Goal: Transaction & Acquisition: Book appointment/travel/reservation

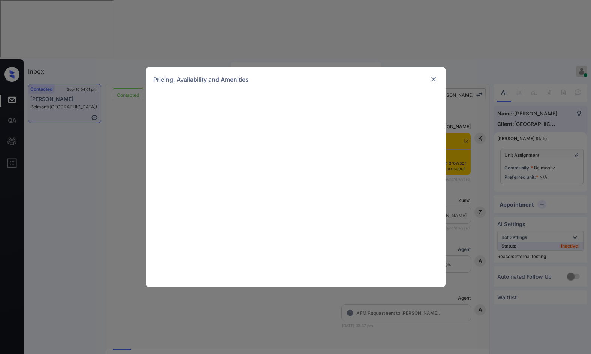
scroll to position [1230, 0]
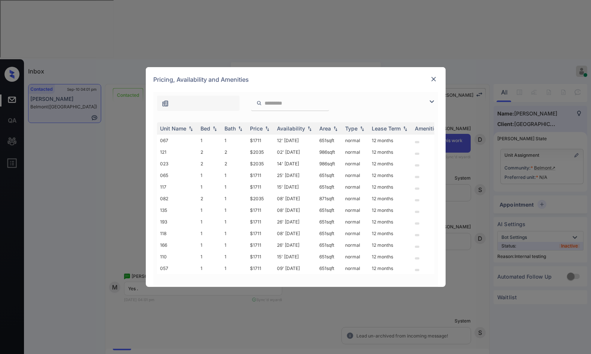
click at [432, 101] on img at bounding box center [431, 101] width 9 height 9
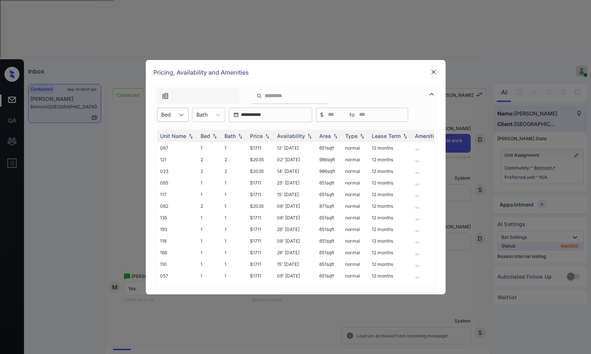
click at [175, 112] on div at bounding box center [181, 114] width 13 height 13
click at [179, 144] on div "2" at bounding box center [172, 146] width 31 height 13
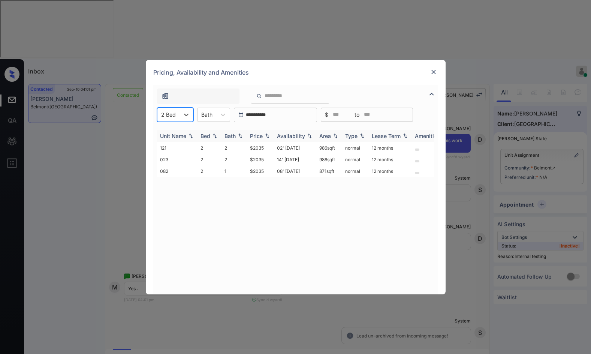
click at [266, 134] on img at bounding box center [266, 135] width 7 height 5
click at [254, 145] on td "$2035" at bounding box center [260, 148] width 27 height 12
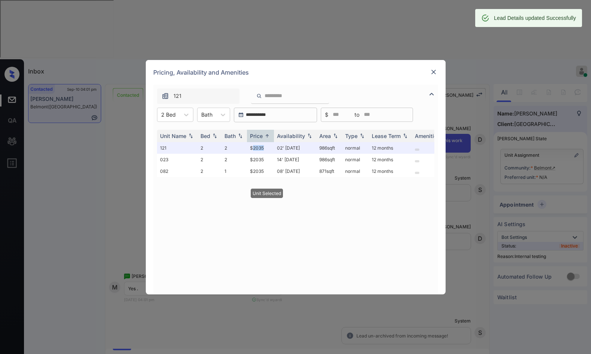
click at [430, 72] on img at bounding box center [433, 71] width 7 height 7
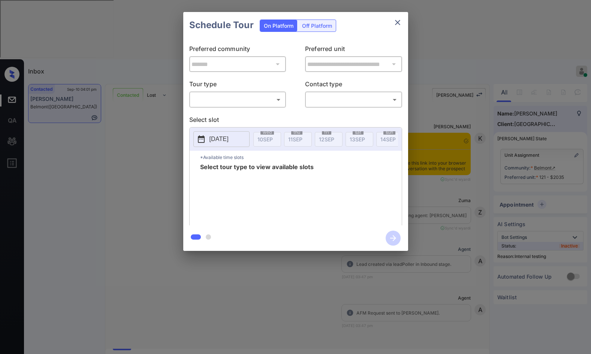
scroll to position [1526, 0]
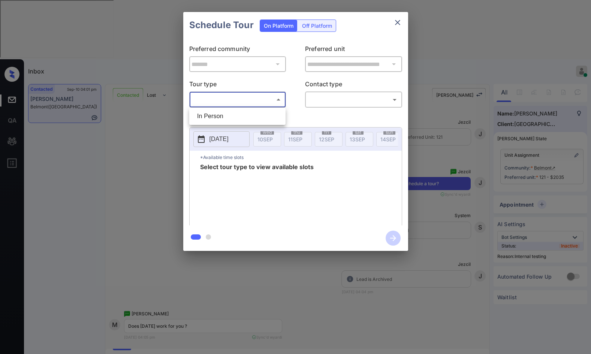
click at [255, 100] on body "Inbox Jezcil Usanastre Online Set yourself offline Set yourself on break Profil…" at bounding box center [295, 177] width 591 height 354
click at [248, 112] on li "In Person" at bounding box center [237, 115] width 93 height 13
type input "********"
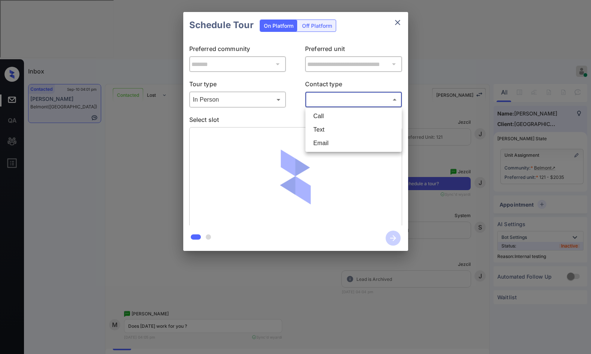
click at [318, 101] on body "Inbox Jezcil Usanastre Online Set yourself offline Set yourself on break Profil…" at bounding box center [295, 177] width 591 height 354
click at [322, 129] on li "Text" at bounding box center [353, 129] width 93 height 13
type input "****"
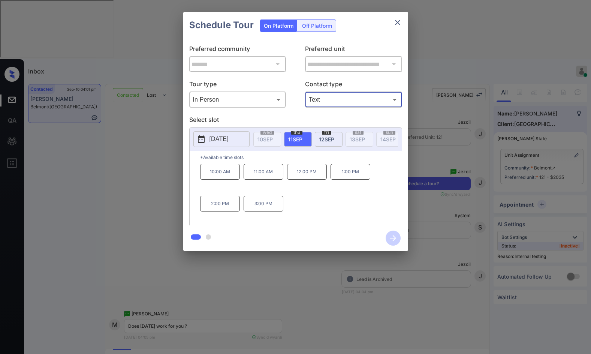
click at [244, 136] on button "2025-09-11" at bounding box center [221, 139] width 56 height 16
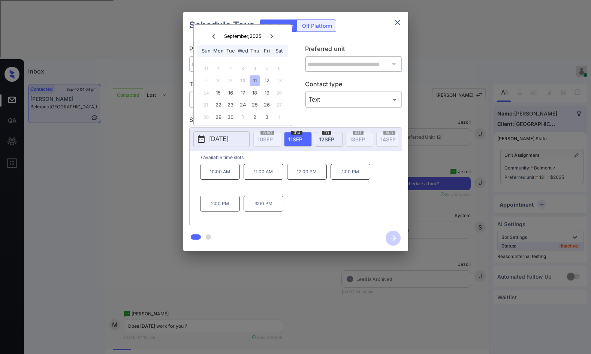
click at [397, 22] on icon "close" at bounding box center [397, 22] width 9 height 9
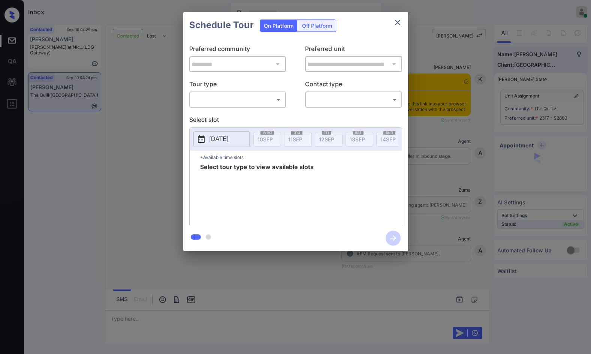
scroll to position [1920, 0]
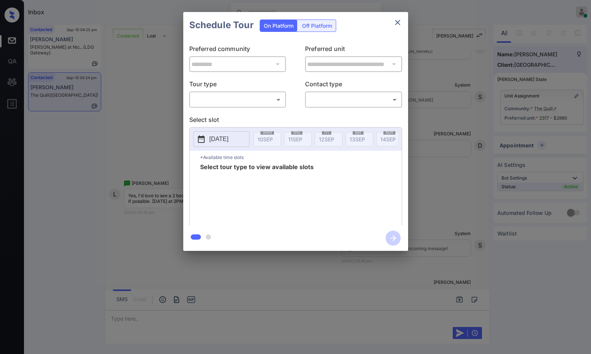
click at [239, 100] on body "Inbox Jezcil Usanastre Online Set yourself offline Set yourself on break Profil…" at bounding box center [295, 177] width 591 height 354
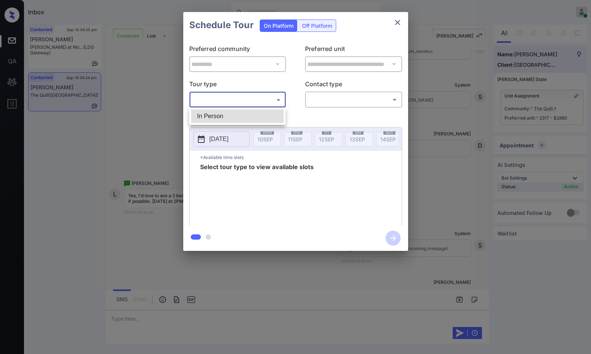
click at [242, 122] on li "In Person" at bounding box center [237, 115] width 93 height 13
type input "********"
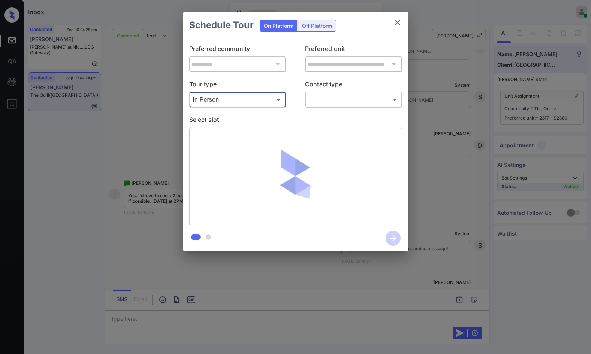
click at [319, 102] on body "Inbox Jezcil Usanastre Online Set yourself offline Set yourself on break Profil…" at bounding box center [295, 177] width 591 height 354
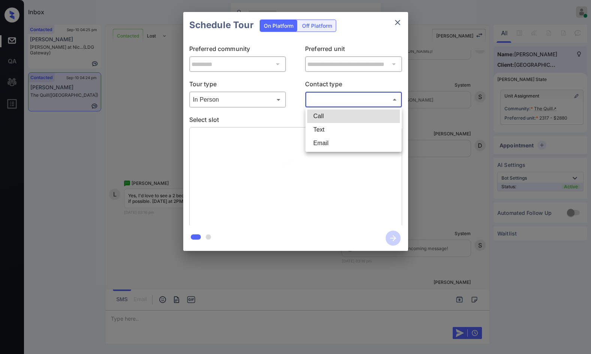
click at [331, 128] on li "Text" at bounding box center [353, 129] width 93 height 13
type input "****"
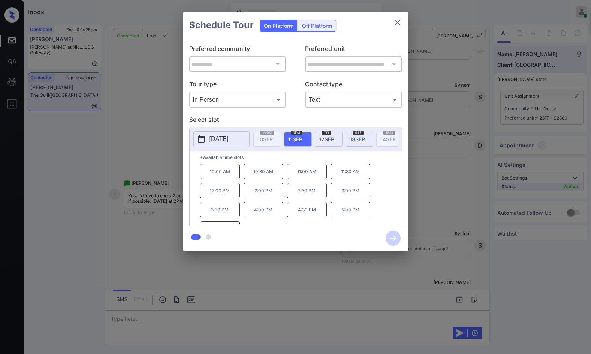
click at [377, 198] on div "10:00 AM 10:30 AM 11:00 AM 11:30 AM 12:00 PM 2:00 PM 2:30 PM 3:00 PM 3:30 PM 4:…" at bounding box center [301, 194] width 202 height 60
click at [361, 140] on span "13 SEP" at bounding box center [357, 139] width 15 height 6
click at [130, 176] on div "**********" at bounding box center [295, 131] width 591 height 263
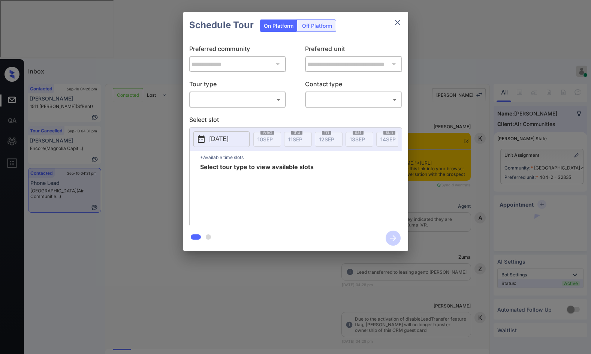
scroll to position [1821, 0]
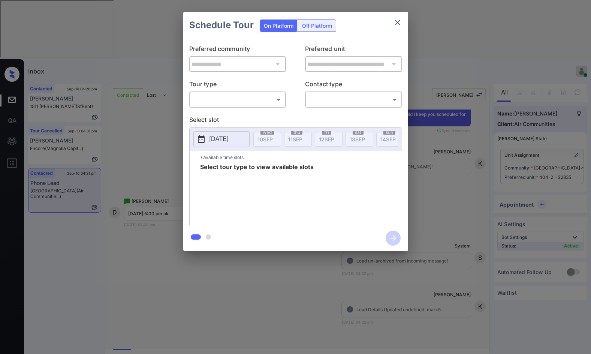
click at [584, 78] on div "**********" at bounding box center [295, 131] width 591 height 263
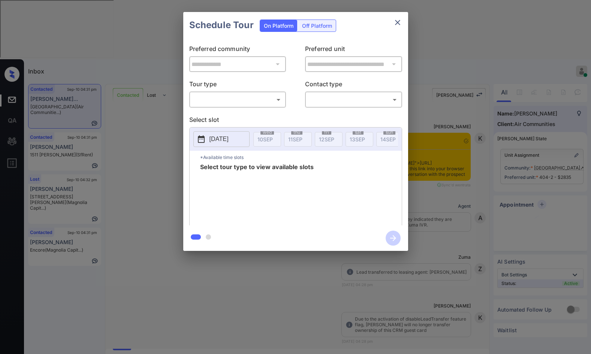
scroll to position [1870, 0]
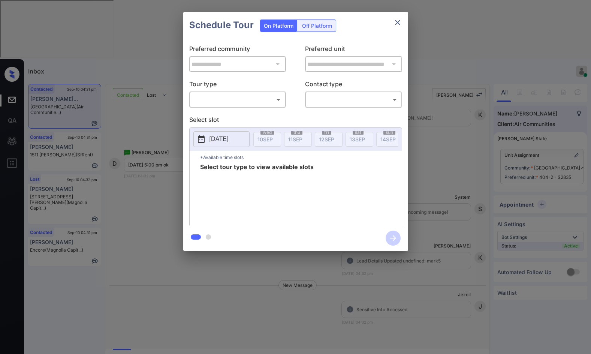
click at [226, 103] on body "Inbox Jezcil Usanastre Online Set yourself offline Set yourself on break Profil…" at bounding box center [295, 177] width 591 height 354
click at [218, 115] on li "In Person" at bounding box center [237, 115] width 93 height 13
type input "********"
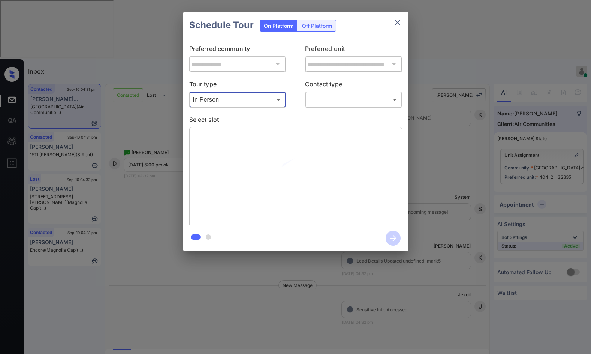
click at [323, 103] on body "Inbox Jezcil Usanastre Online Set yourself offline Set yourself on break Profil…" at bounding box center [295, 177] width 591 height 354
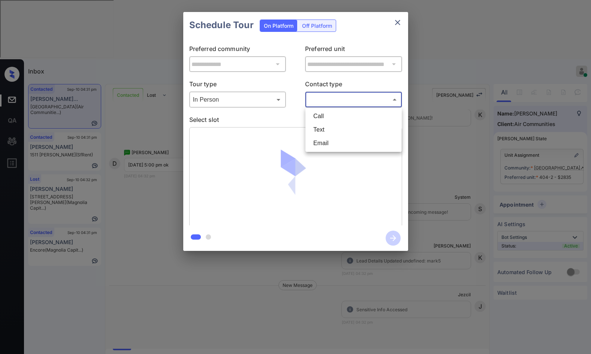
click at [330, 126] on li "Text" at bounding box center [353, 129] width 93 height 13
type input "****"
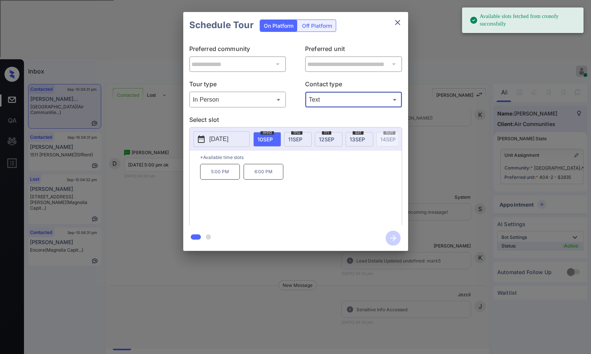
click at [156, 174] on div "**********" at bounding box center [295, 131] width 591 height 263
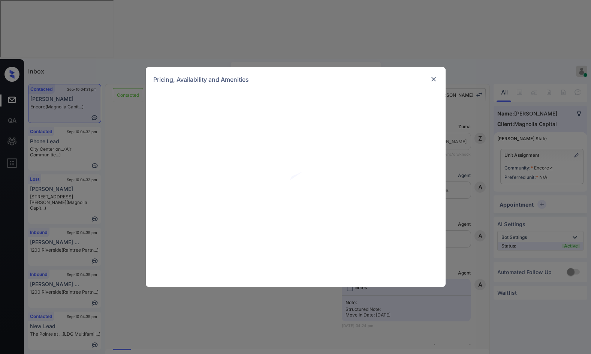
scroll to position [523, 0]
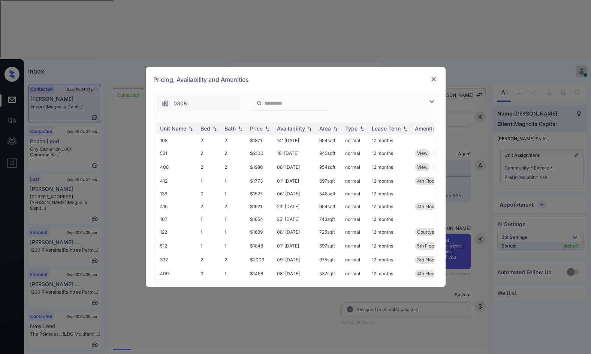
drag, startPoint x: 430, startPoint y: 101, endPoint x: 415, endPoint y: 106, distance: 14.9
click at [430, 101] on img at bounding box center [431, 101] width 9 height 9
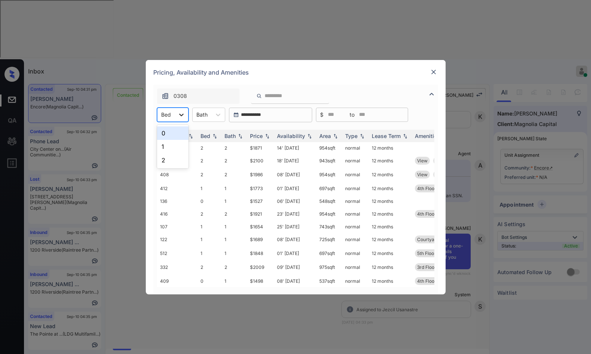
click at [182, 114] on icon at bounding box center [181, 114] width 7 height 7
click at [170, 144] on div "1" at bounding box center [172, 146] width 31 height 13
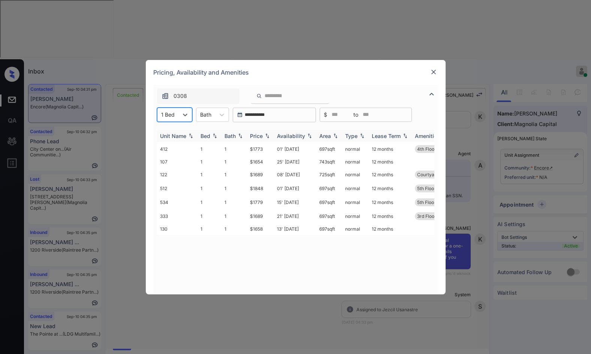
click at [267, 136] on img at bounding box center [266, 135] width 7 height 5
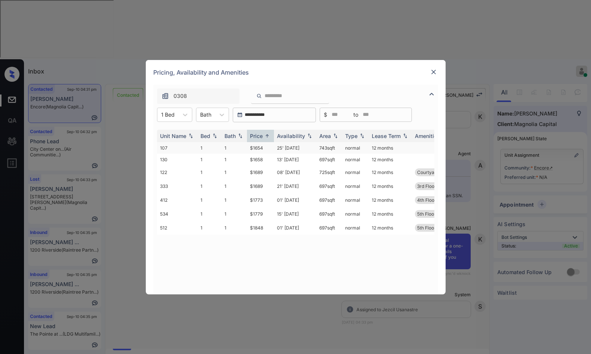
drag, startPoint x: 245, startPoint y: 148, endPoint x: 270, endPoint y: 150, distance: 24.8
click at [258, 150] on tr "107 1 1 $1654 25' Oct 25 743 sqft normal 12 months" at bounding box center [353, 148] width 392 height 12
click at [271, 150] on td "$1654" at bounding box center [260, 148] width 27 height 12
drag, startPoint x: 249, startPoint y: 159, endPoint x: 263, endPoint y: 159, distance: 14.6
click at [263, 159] on td "$1658" at bounding box center [260, 160] width 27 height 12
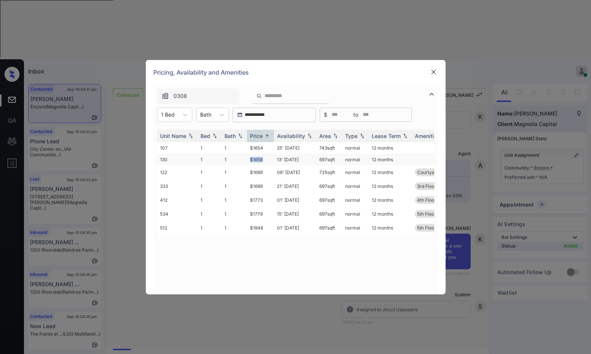
click at [266, 160] on td "$1658" at bounding box center [260, 160] width 27 height 12
click at [436, 69] on img at bounding box center [433, 71] width 7 height 7
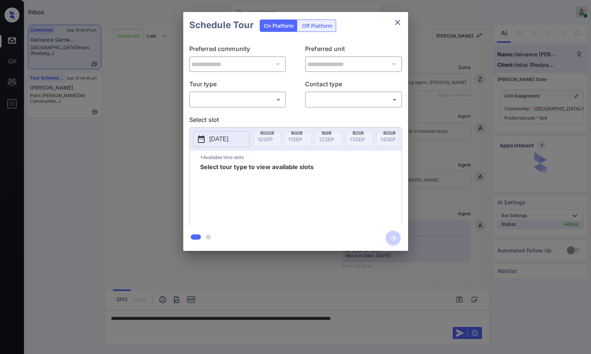
scroll to position [376, 0]
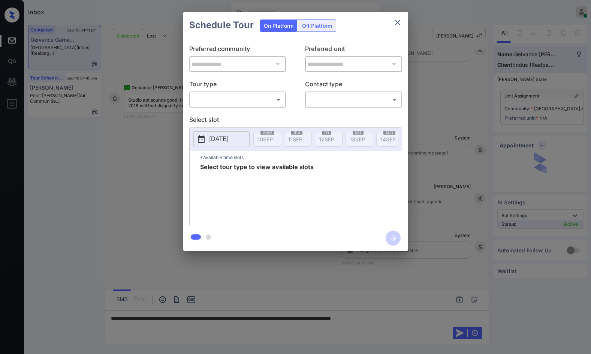
click at [248, 102] on body "Inbox Jezcil Usanastre Online Set yourself offline Set yourself on break Profil…" at bounding box center [295, 177] width 591 height 354
click at [248, 116] on li "In Person" at bounding box center [237, 115] width 93 height 13
type input "********"
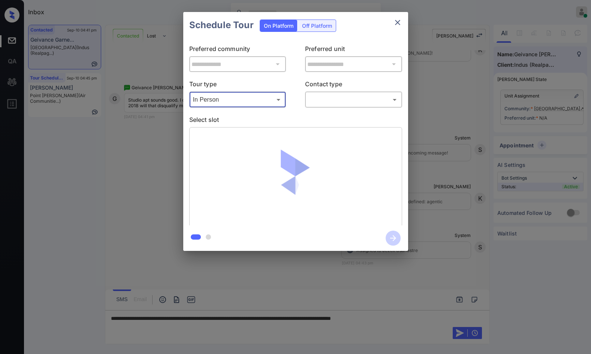
click at [324, 102] on body "Inbox Jezcil Usanastre Online Set yourself offline Set yourself on break Profil…" at bounding box center [295, 177] width 591 height 354
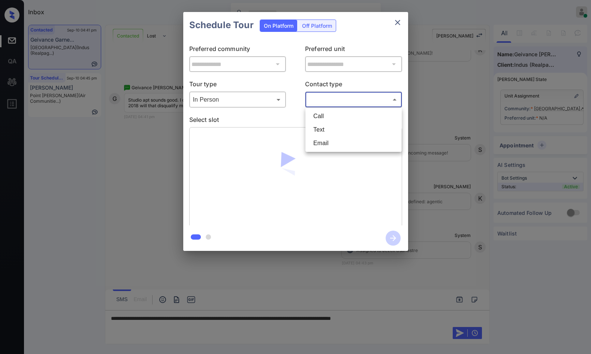
click at [326, 128] on li "Text" at bounding box center [353, 129] width 93 height 13
type input "****"
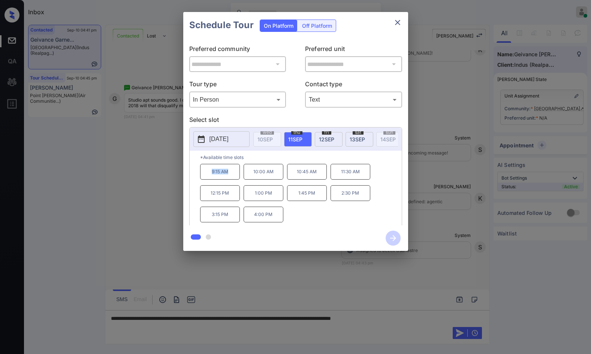
drag, startPoint x: 206, startPoint y: 179, endPoint x: 234, endPoint y: 178, distance: 28.5
click at [234, 178] on p "9:15 AM" at bounding box center [220, 172] width 40 height 16
copy p "9:15 AM"
click at [404, 316] on div at bounding box center [295, 177] width 591 height 354
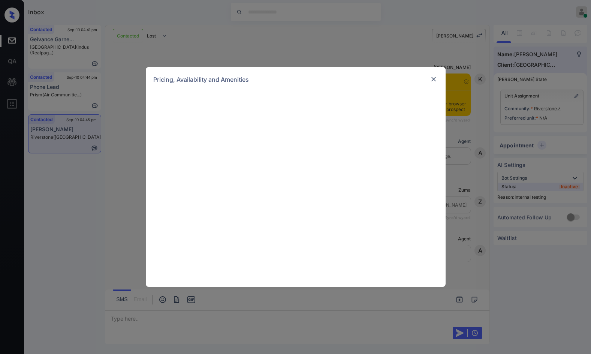
scroll to position [821, 0]
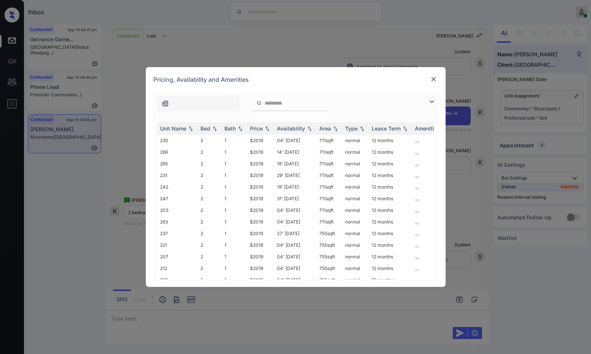
click at [431, 100] on img at bounding box center [431, 101] width 9 height 9
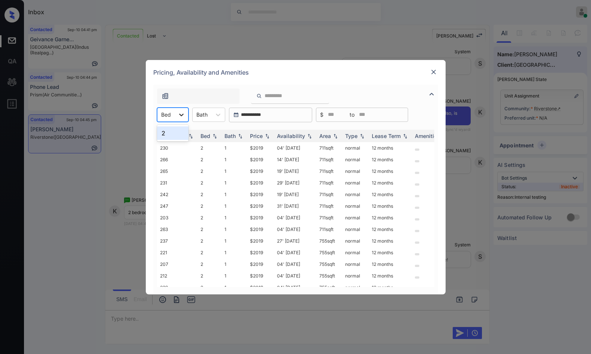
click at [183, 112] on icon at bounding box center [181, 114] width 7 height 7
click at [176, 131] on div "2" at bounding box center [172, 132] width 31 height 13
click at [265, 136] on img at bounding box center [266, 135] width 7 height 5
drag, startPoint x: 243, startPoint y: 148, endPoint x: 274, endPoint y: 150, distance: 31.5
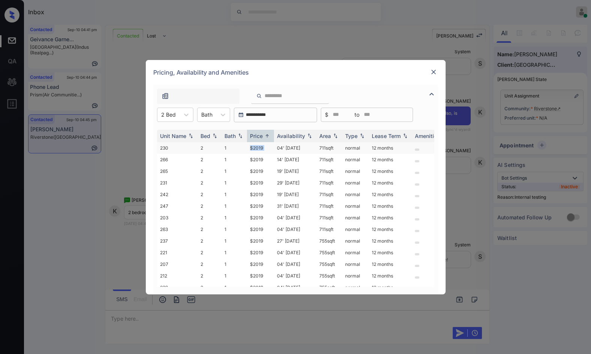
click at [274, 150] on tr "230 2 1 $2019 04' Sep 25 711 sqft normal 12 months" at bounding box center [353, 148] width 392 height 12
click at [273, 149] on td "$2019" at bounding box center [260, 148] width 27 height 12
click at [273, 148] on td "$2019" at bounding box center [260, 148] width 27 height 12
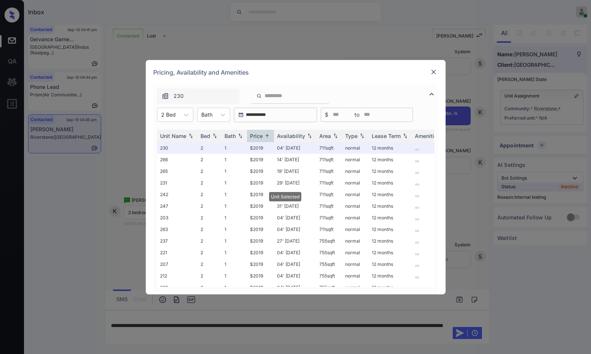
click at [432, 70] on img at bounding box center [433, 71] width 7 height 7
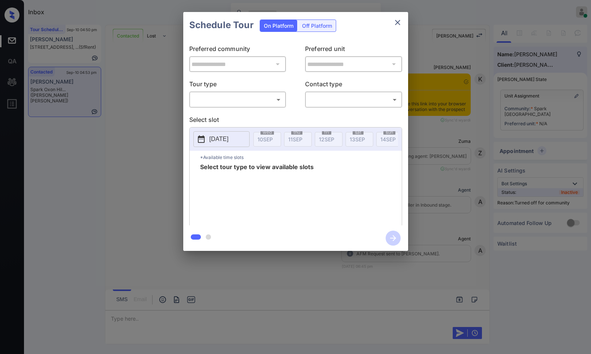
scroll to position [328, 0]
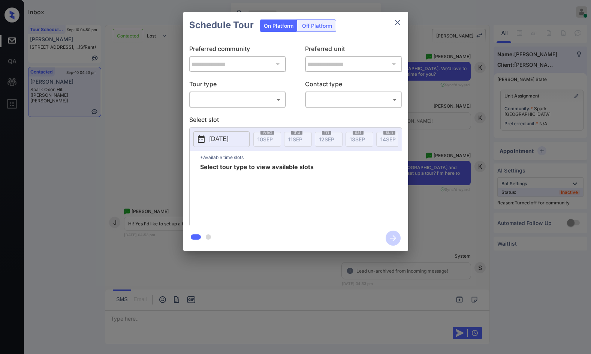
click at [285, 107] on div "​ ​" at bounding box center [237, 99] width 97 height 16
click at [281, 105] on body "Inbox Jezcil Usanastre Online Set yourself offline Set yourself on break Profil…" at bounding box center [295, 177] width 591 height 354
click at [270, 116] on li "In Person" at bounding box center [237, 115] width 93 height 13
type input "********"
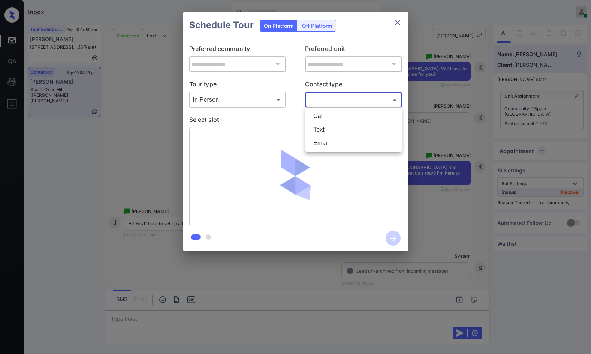
click at [322, 102] on body "Inbox Jezcil Usanastre Online Set yourself offline Set yourself on break Profil…" at bounding box center [295, 177] width 591 height 354
click at [326, 128] on li "Text" at bounding box center [353, 129] width 93 height 13
type input "****"
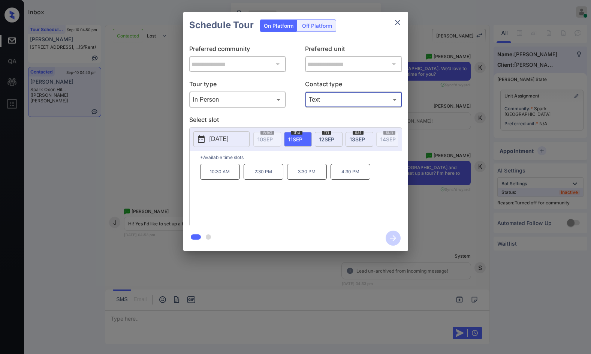
click at [359, 140] on span "13 SEP" at bounding box center [357, 139] width 15 height 6
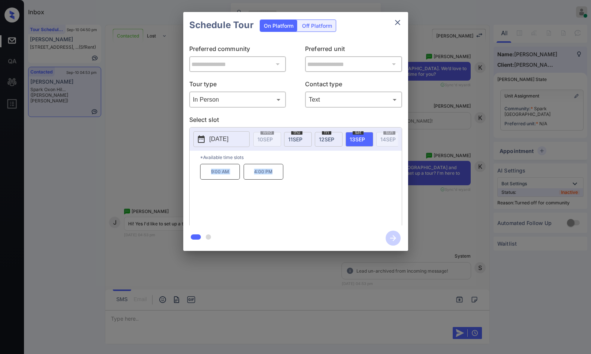
drag, startPoint x: 204, startPoint y: 177, endPoint x: 282, endPoint y: 177, distance: 78.0
click at [282, 177] on div "9:00 AM 4:00 PM" at bounding box center [301, 194] width 202 height 60
copy div "9:00 AM 4:00 PM"
click at [145, 196] on div "**********" at bounding box center [295, 131] width 591 height 263
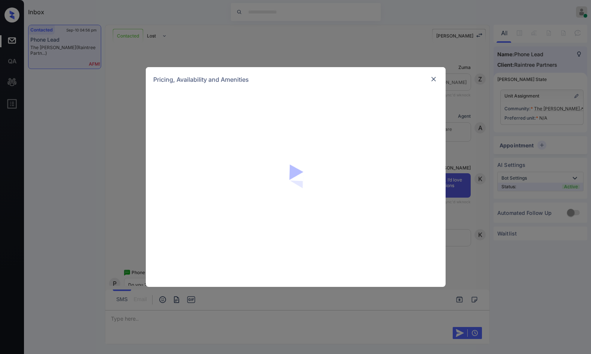
scroll to position [185, 0]
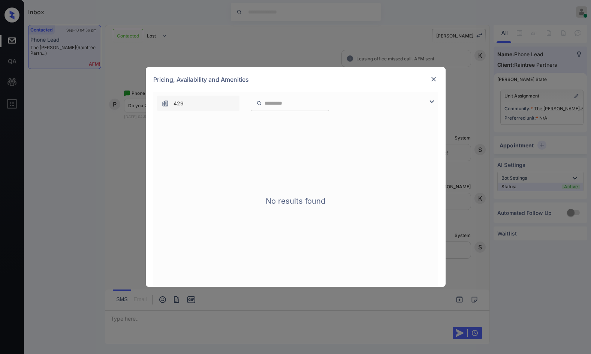
click at [432, 100] on img at bounding box center [431, 101] width 9 height 9
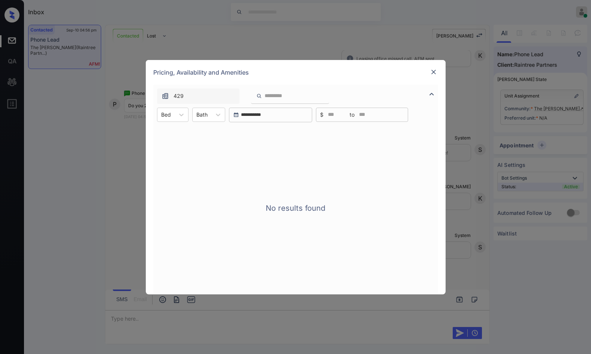
click at [435, 76] on div at bounding box center [433, 71] width 9 height 9
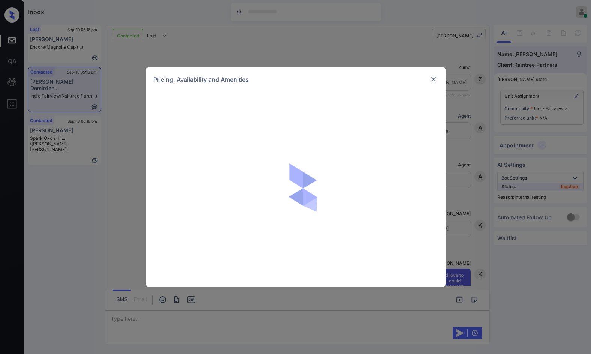
scroll to position [4544, 0]
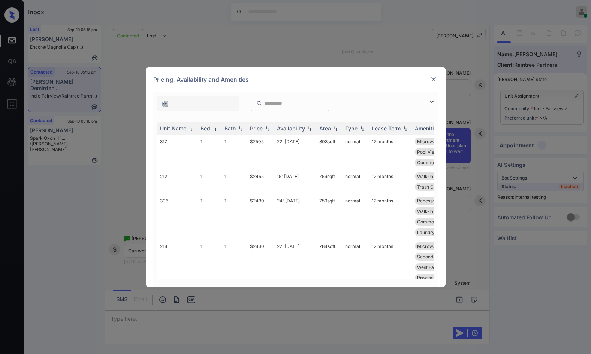
click at [432, 99] on img at bounding box center [431, 101] width 9 height 9
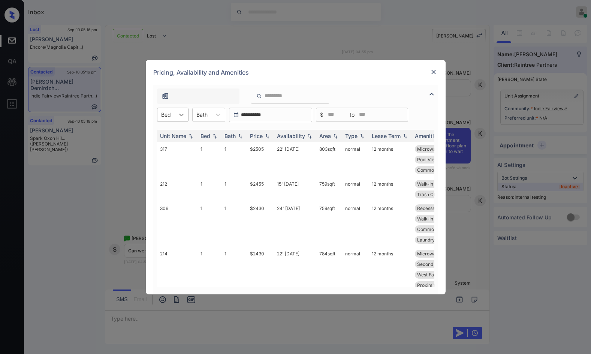
click at [180, 117] on icon at bounding box center [181, 114] width 7 height 7
click at [181, 130] on div "1" at bounding box center [172, 132] width 31 height 13
click at [267, 135] on img at bounding box center [266, 135] width 7 height 5
click at [267, 135] on img at bounding box center [266, 136] width 7 height 6
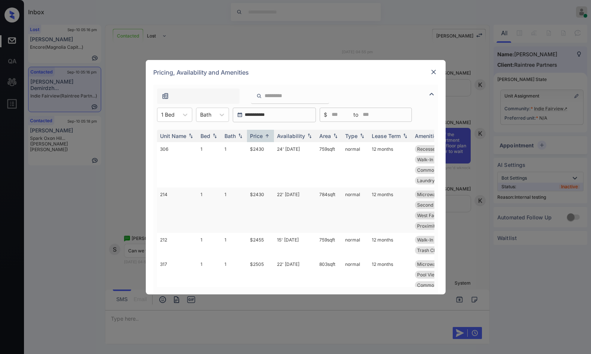
click at [272, 199] on td "$2430" at bounding box center [260, 209] width 27 height 45
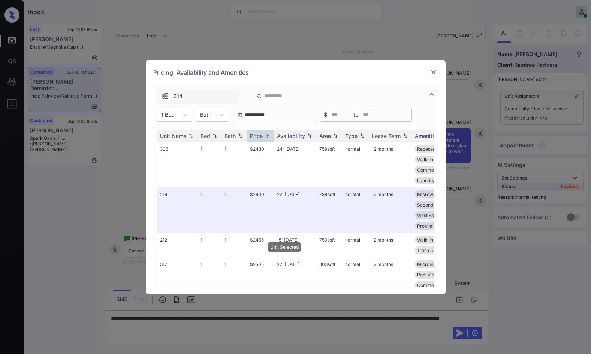
click at [432, 75] on img at bounding box center [433, 71] width 7 height 7
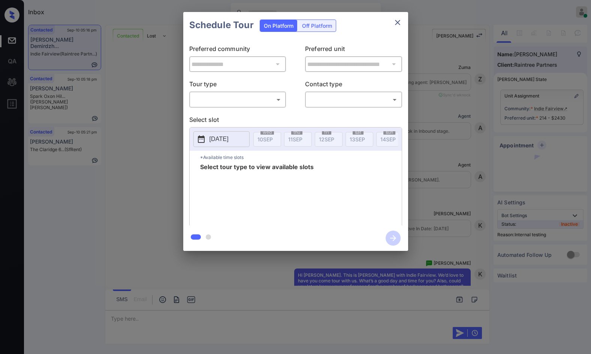
scroll to position [5615, 0]
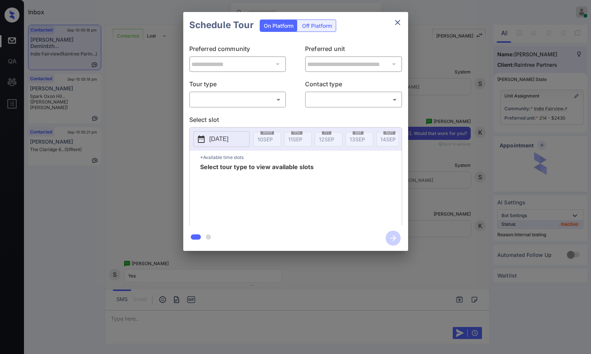
click at [253, 101] on body "Inbox Jezcil Usanastre Online Set yourself offline Set yourself on break Profil…" at bounding box center [295, 177] width 591 height 354
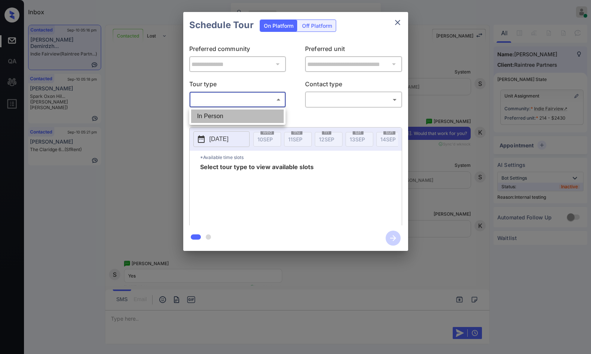
click at [254, 115] on li "In Person" at bounding box center [237, 115] width 93 height 13
type input "********"
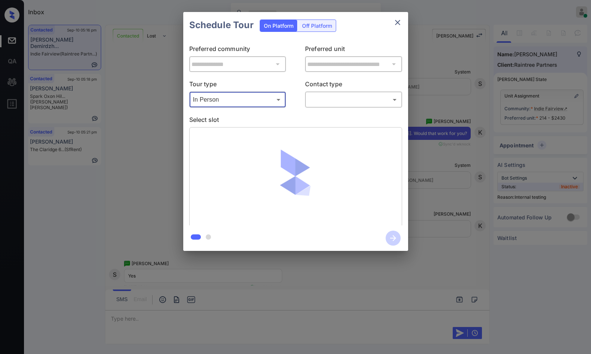
click at [341, 110] on div "**********" at bounding box center [295, 131] width 225 height 187
click at [344, 106] on body "Inbox Jezcil Usanastre Online Set yourself offline Set yourself on break Profil…" at bounding box center [295, 177] width 591 height 354
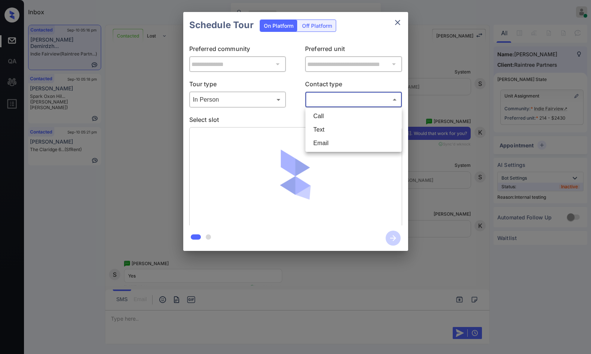
click at [336, 127] on li "Text" at bounding box center [353, 129] width 93 height 13
type input "****"
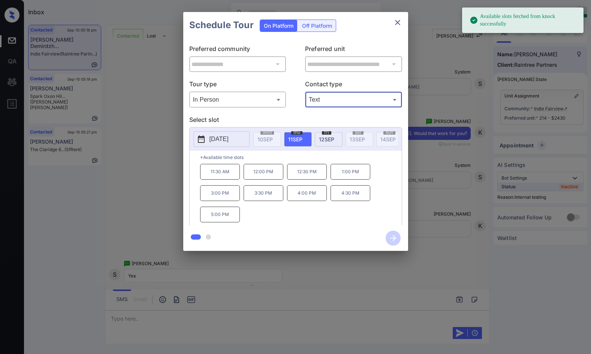
click at [162, 181] on div "**********" at bounding box center [295, 131] width 591 height 263
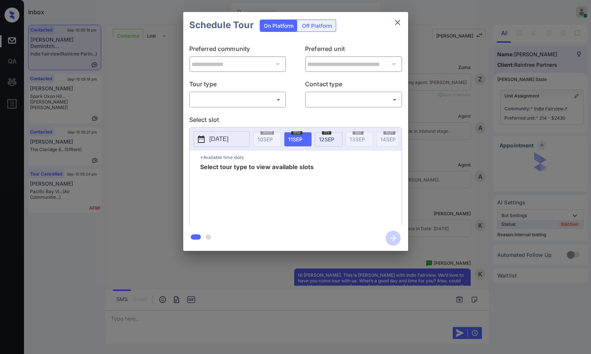
scroll to position [5885, 0]
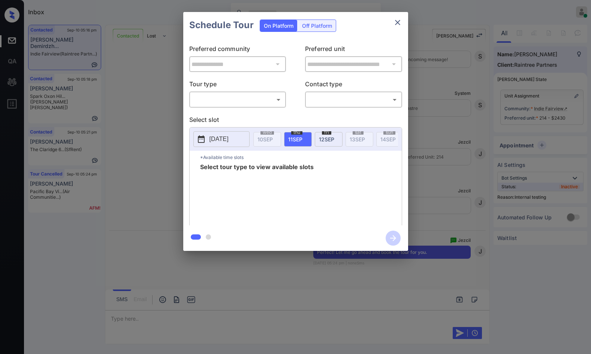
click at [251, 103] on body "Inbox Jezcil Usanastre Online Set yourself offline Set yourself on break Profil…" at bounding box center [295, 177] width 591 height 354
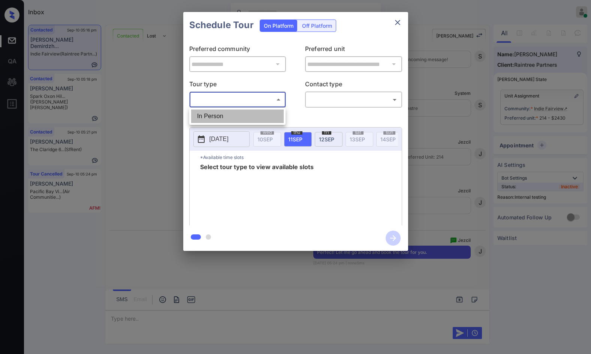
click at [241, 114] on li "In Person" at bounding box center [237, 115] width 93 height 13
type input "********"
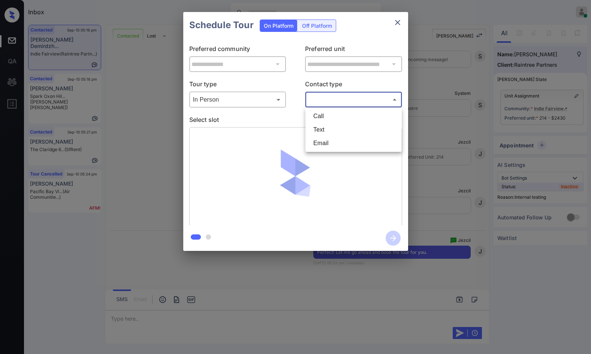
click at [323, 101] on body "Inbox Jezcil Usanastre Online Set yourself offline Set yourself on break Profil…" at bounding box center [295, 177] width 591 height 354
click at [323, 128] on li "Text" at bounding box center [353, 129] width 93 height 13
type input "****"
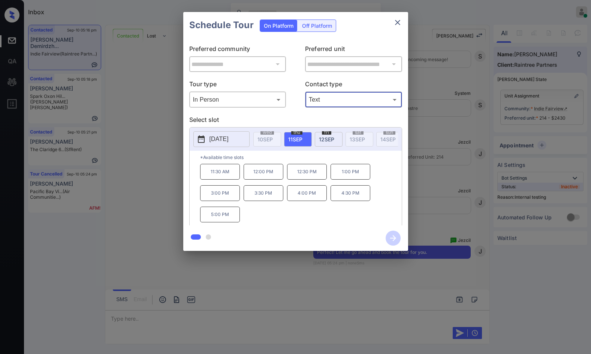
click at [229, 174] on p "11:30 AM" at bounding box center [220, 172] width 40 height 16
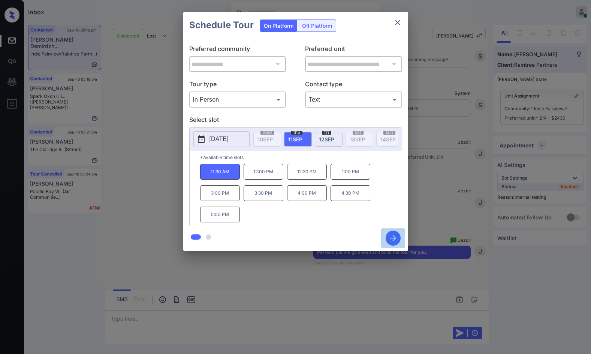
click at [390, 234] on icon "button" at bounding box center [393, 237] width 15 height 15
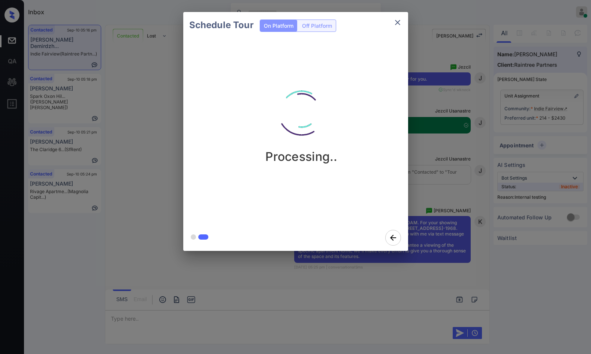
scroll to position [6062, 0]
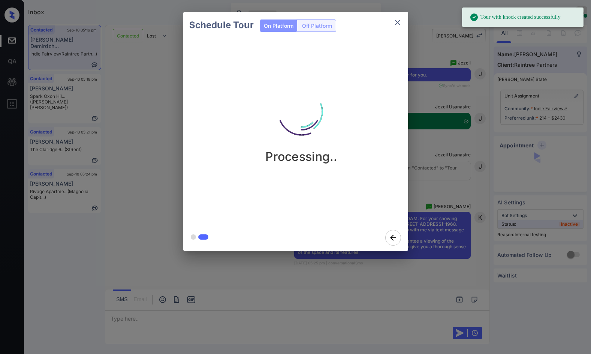
click at [160, 195] on div "Schedule Tour On Platform Off Platform Processing.." at bounding box center [295, 131] width 591 height 263
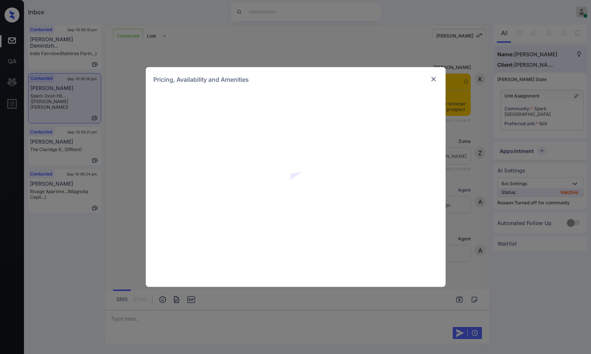
scroll to position [1078, 0]
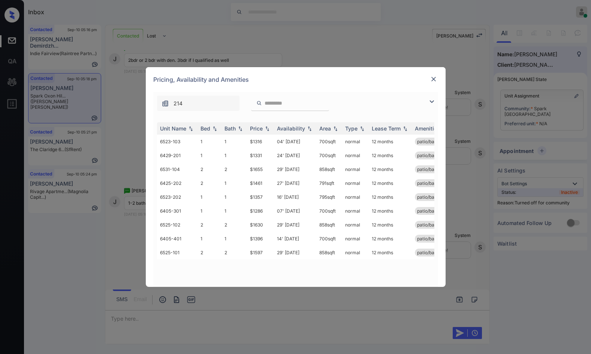
click at [432, 99] on img at bounding box center [431, 101] width 9 height 9
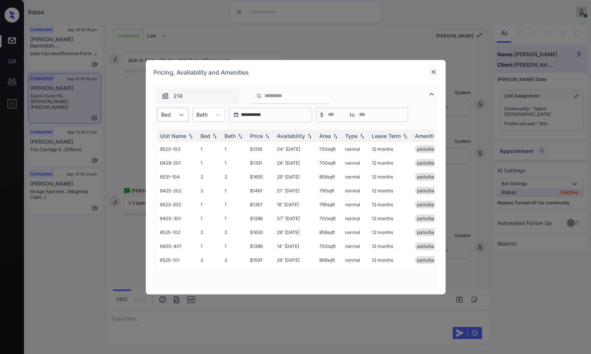
click at [183, 113] on icon at bounding box center [181, 114] width 7 height 7
click at [182, 144] on div "2" at bounding box center [172, 146] width 31 height 13
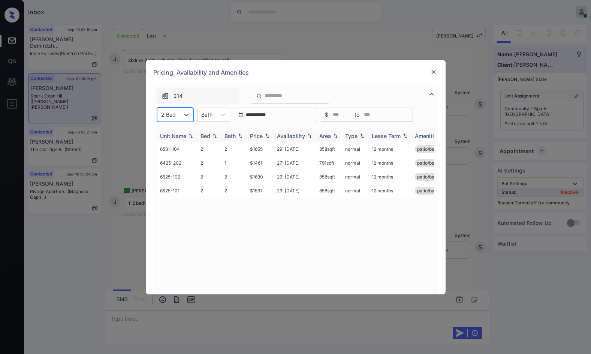
click at [268, 138] on img at bounding box center [266, 135] width 7 height 5
click at [268, 138] on img at bounding box center [266, 136] width 7 height 6
drag, startPoint x: 247, startPoint y: 149, endPoint x: 270, endPoint y: 148, distance: 23.6
click at [270, 148] on td "$1461" at bounding box center [260, 149] width 27 height 14
click at [260, 165] on td "$1597" at bounding box center [260, 163] width 27 height 14
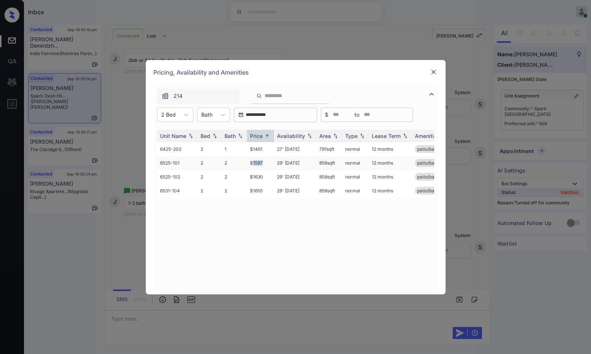
click at [260, 165] on td "$1597" at bounding box center [260, 163] width 27 height 14
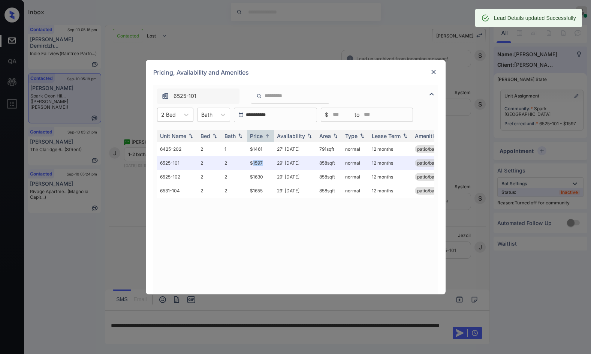
scroll to position [1127, 0]
click at [176, 111] on div "2 Bed" at bounding box center [168, 114] width 22 height 11
click at [430, 73] on img at bounding box center [433, 71] width 7 height 7
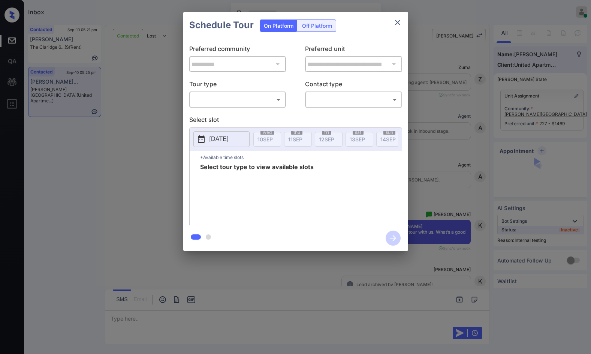
scroll to position [3499, 0]
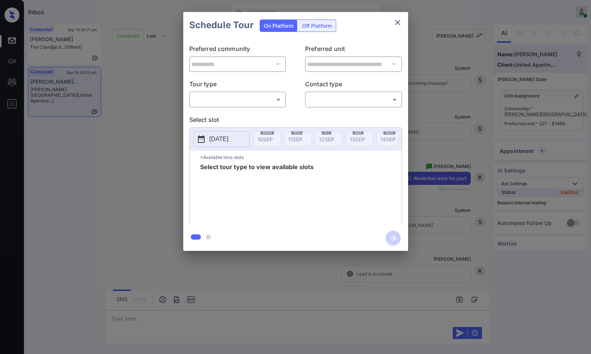
click at [271, 102] on body "Inbox Jezcil Usanastre Online Set yourself offline Set yourself on break Profil…" at bounding box center [295, 177] width 591 height 354
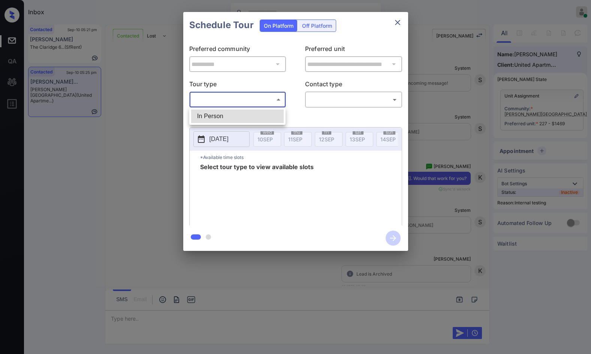
click at [266, 110] on li "In Person" at bounding box center [237, 115] width 93 height 13
type input "********"
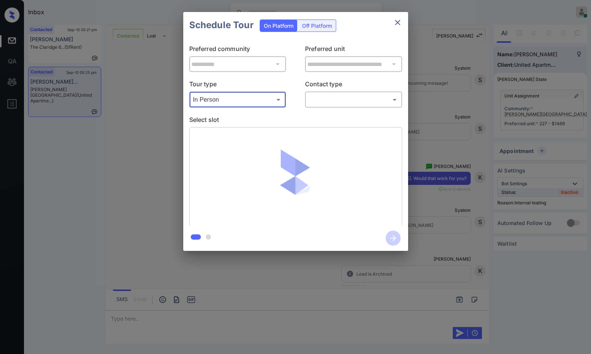
click at [316, 97] on body "Inbox Jezcil Usanastre Online Set yourself offline Set yourself on break Profil…" at bounding box center [295, 177] width 591 height 354
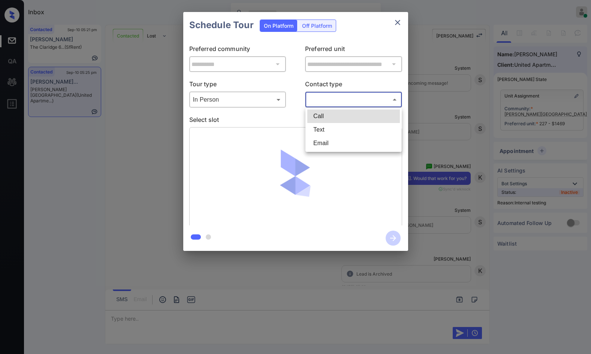
click at [326, 134] on li "Text" at bounding box center [353, 129] width 93 height 13
type input "****"
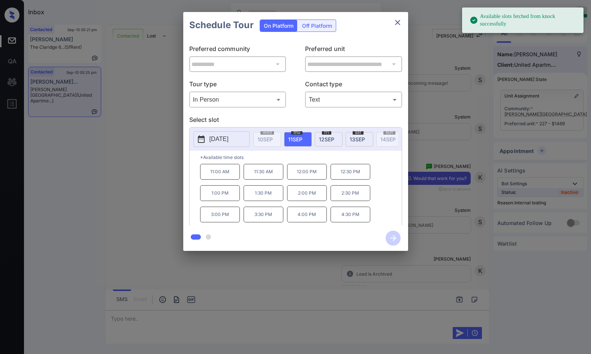
click at [338, 137] on div "[DATE]" at bounding box center [329, 139] width 28 height 15
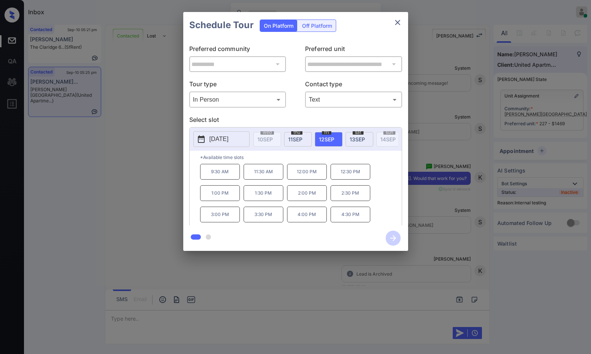
click at [459, 170] on div "**********" at bounding box center [295, 131] width 591 height 263
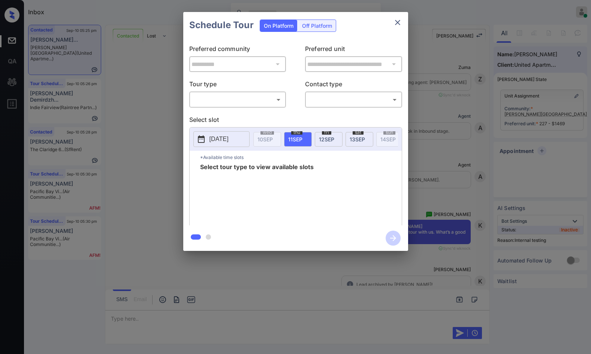
scroll to position [3746, 0]
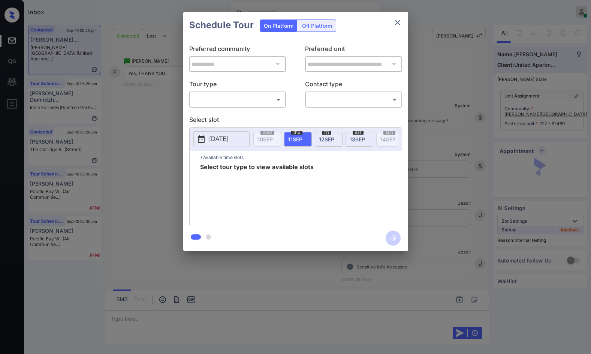
click at [241, 106] on body "Inbox Jezcil Usanastre Online Set yourself offline Set yourself on break Profil…" at bounding box center [295, 177] width 591 height 354
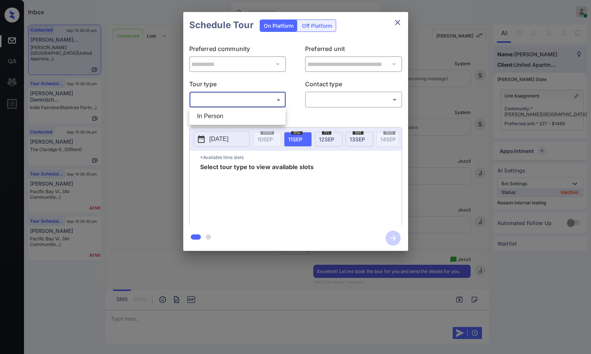
click at [243, 111] on li "In Person" at bounding box center [237, 115] width 93 height 13
type input "********"
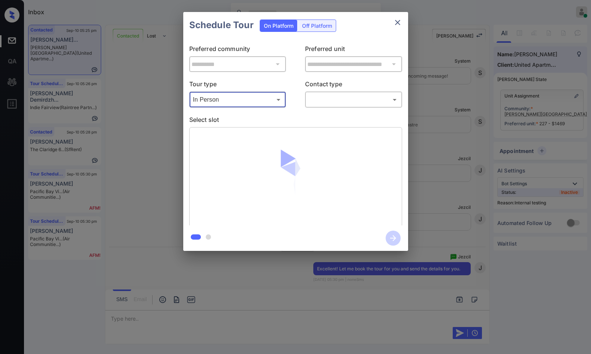
click at [342, 98] on body "Inbox Jezcil Usanastre Online Set yourself offline Set yourself on break Profil…" at bounding box center [295, 177] width 591 height 354
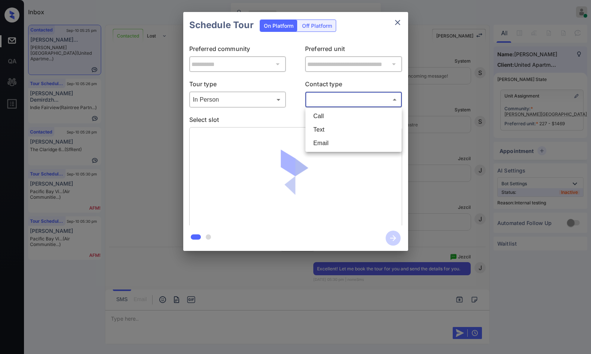
click at [347, 127] on li "Text" at bounding box center [353, 129] width 93 height 13
type input "****"
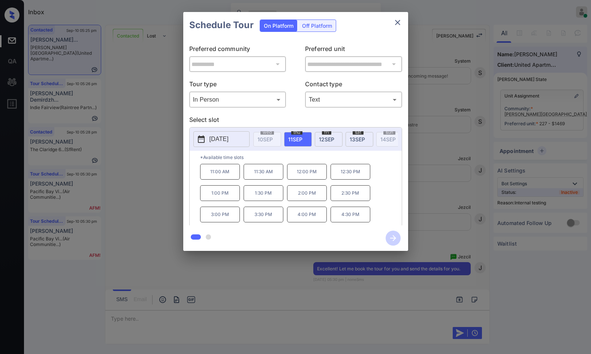
click at [325, 137] on span "12 SEP" at bounding box center [326, 139] width 15 height 6
click at [235, 174] on p "9:30 AM" at bounding box center [220, 172] width 40 height 16
click at [395, 237] on icon "button" at bounding box center [393, 237] width 15 height 15
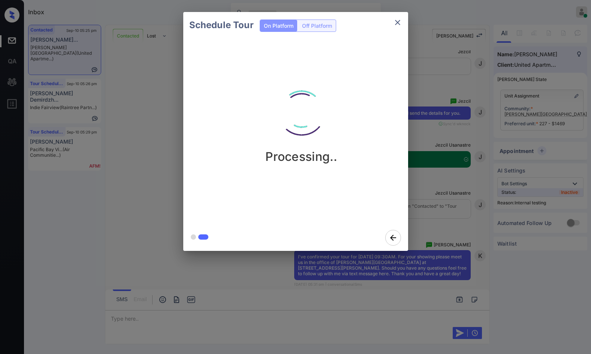
scroll to position [3951, 0]
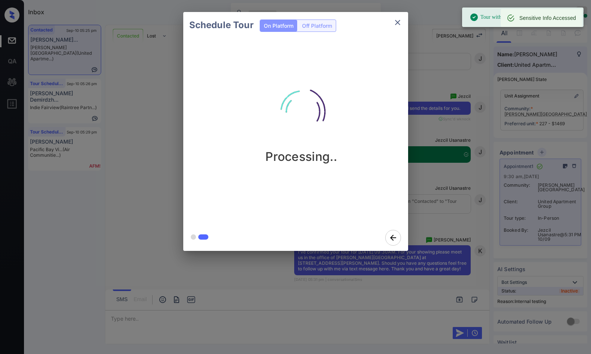
click at [154, 157] on div "Schedule Tour On Platform Off Platform Processing.." at bounding box center [295, 131] width 591 height 263
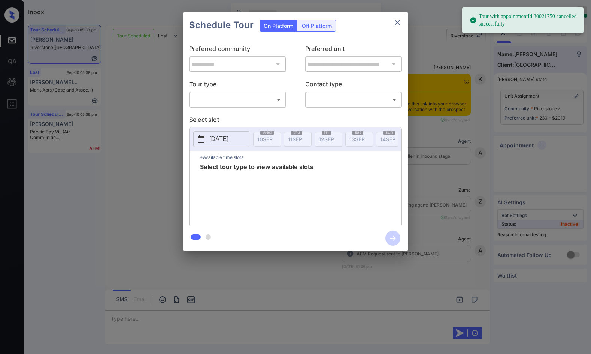
scroll to position [3091, 0]
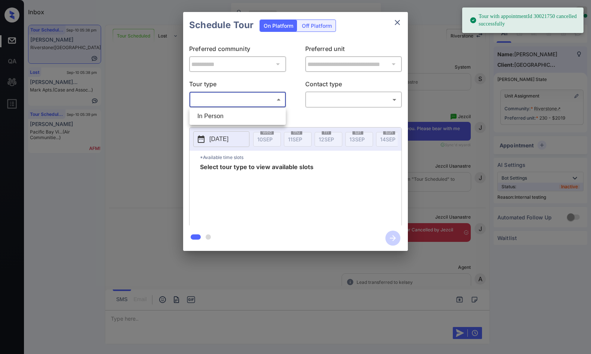
click at [250, 103] on body "Tour with appointmentId 30021750 cancelled successfully Inbox Jezcil Usanastre …" at bounding box center [295, 177] width 591 height 354
click at [246, 112] on li "In Person" at bounding box center [238, 115] width 93 height 13
type input "********"
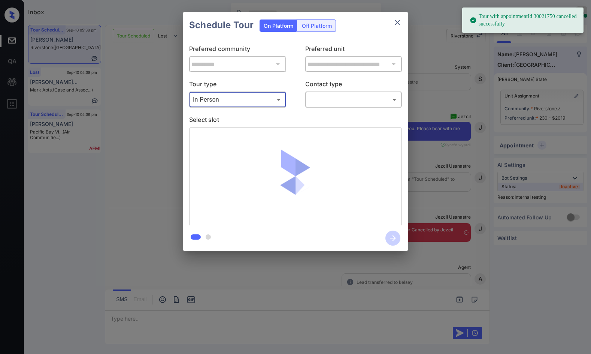
click at [318, 102] on body "Tour with appointmentId 30021750 cancelled successfully Inbox Jezcil Usanastre …" at bounding box center [295, 177] width 591 height 354
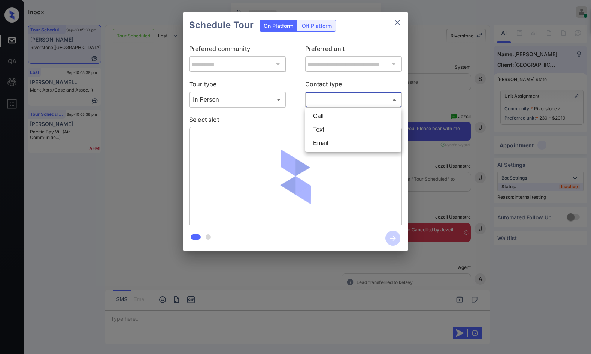
click at [463, 151] on div at bounding box center [295, 177] width 591 height 354
click at [443, 164] on div "**********" at bounding box center [295, 131] width 591 height 263
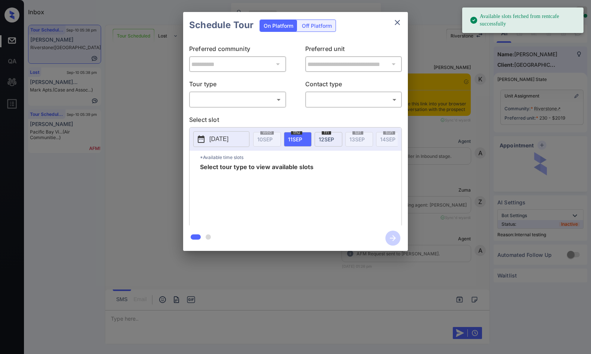
scroll to position [2716, 0]
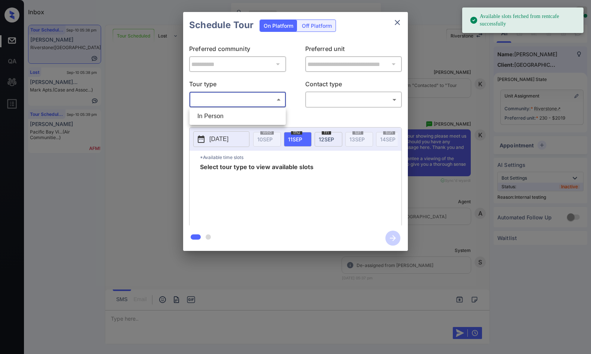
click at [274, 100] on body "Available slots fetched from rentcafe successfully Inbox Jezcil Usanastre Onlin…" at bounding box center [295, 177] width 591 height 354
click at [276, 110] on li "In Person" at bounding box center [238, 115] width 93 height 13
type input "********"
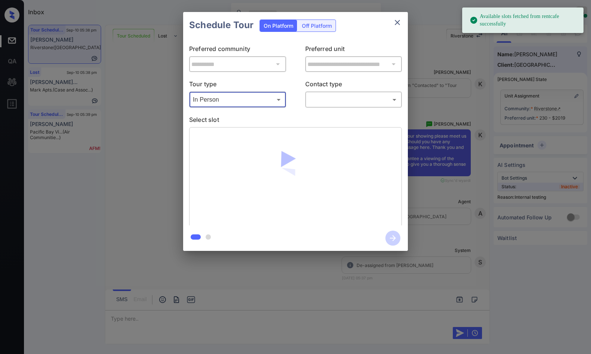
click at [343, 105] on body "Available slots fetched from rentcafe successfully Inbox Jezcil Usanastre Onlin…" at bounding box center [295, 177] width 591 height 354
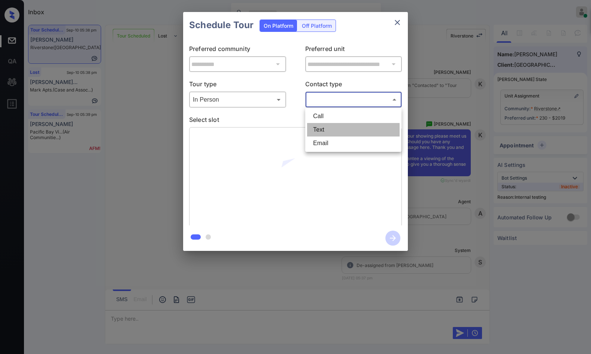
click at [347, 127] on li "Text" at bounding box center [353, 129] width 93 height 13
type input "****"
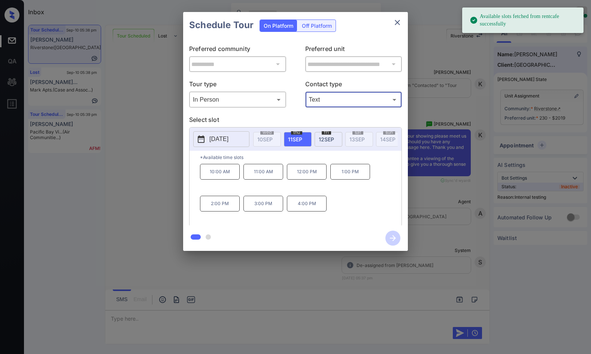
click at [332, 139] on span "12 SEP" at bounding box center [326, 139] width 15 height 6
click at [227, 178] on p "10:00 AM" at bounding box center [220, 172] width 40 height 16
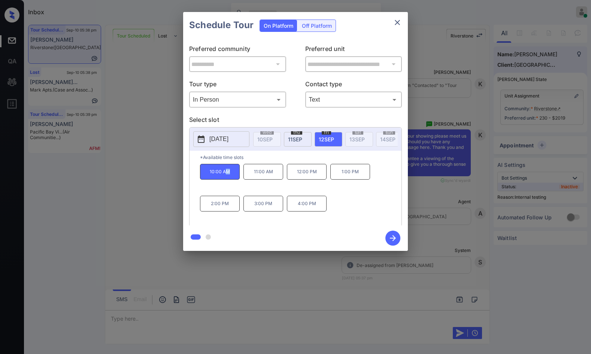
click at [388, 237] on icon "button" at bounding box center [393, 237] width 15 height 15
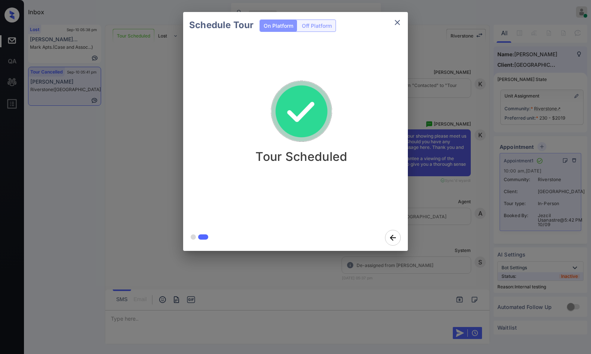
click at [108, 165] on div "Schedule Tour On Platform Off Platform Tour Scheduled" at bounding box center [295, 131] width 591 height 263
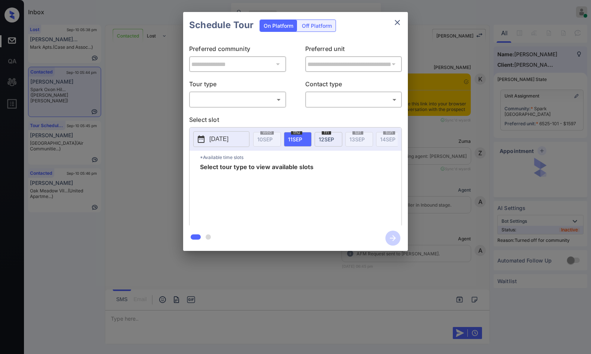
scroll to position [368, 0]
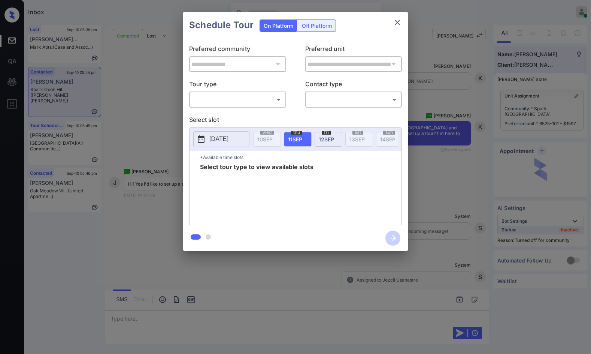
click at [262, 103] on body "Inbox Jezcil Usanastre Online Set yourself offline Set yourself on break Profil…" at bounding box center [295, 177] width 591 height 354
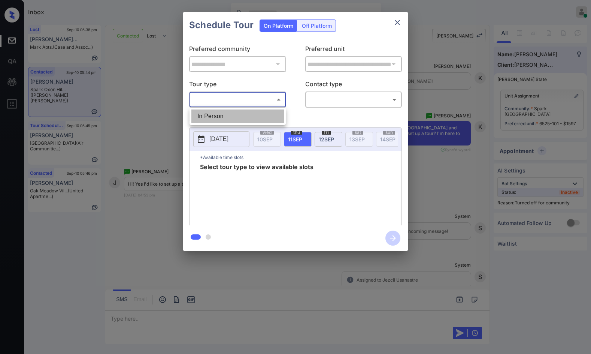
click at [256, 114] on li "In Person" at bounding box center [238, 115] width 93 height 13
type input "********"
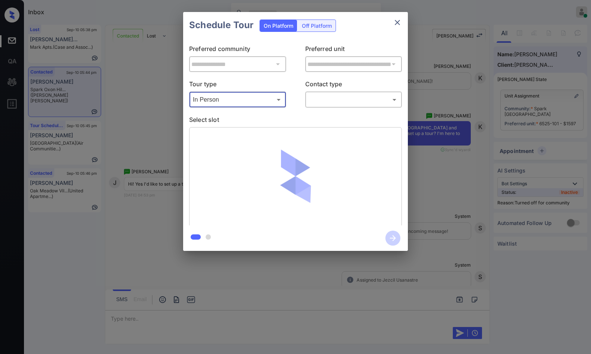
click at [324, 102] on body "Inbox Jezcil Usanastre Online Set yourself offline Set yourself on break Profil…" at bounding box center [295, 177] width 591 height 354
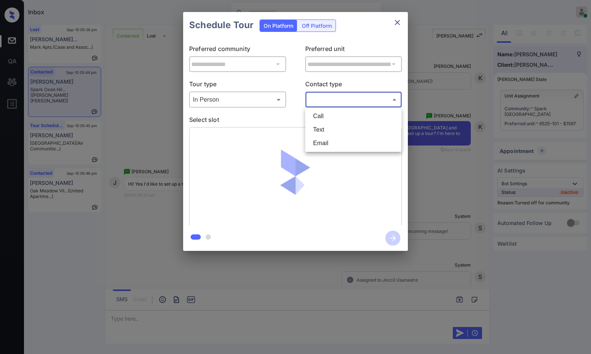
click at [328, 134] on li "Text" at bounding box center [353, 129] width 93 height 13
type input "****"
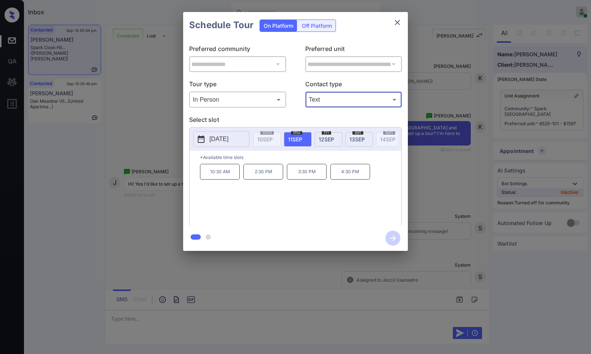
click at [353, 140] on span "[DATE]" at bounding box center [357, 139] width 15 height 6
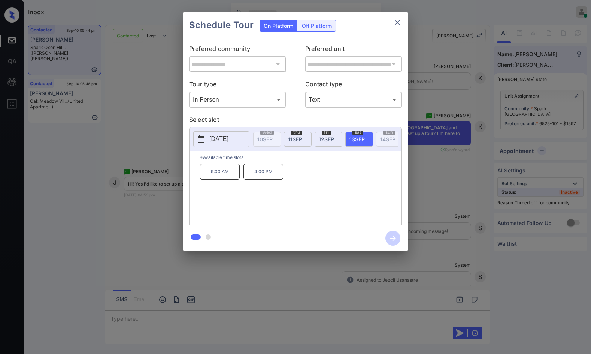
click at [156, 155] on div "**********" at bounding box center [295, 131] width 591 height 263
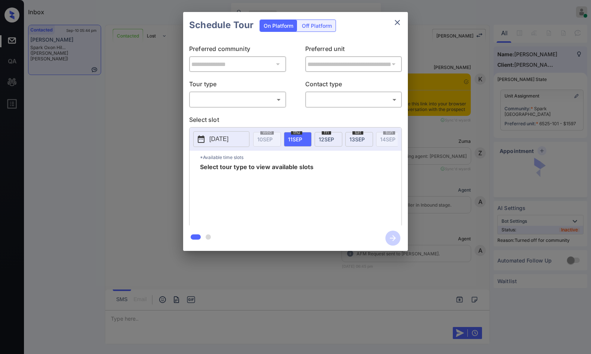
scroll to position [1510, 0]
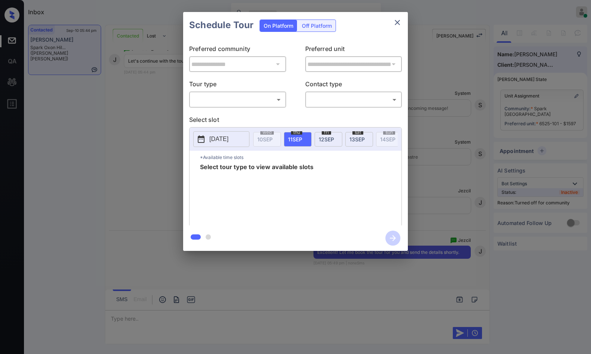
click at [266, 99] on body "Inbox Jezcil Usanastre Online Set yourself offline Set yourself on break Profil…" at bounding box center [295, 177] width 591 height 354
click at [262, 113] on li "In Person" at bounding box center [238, 115] width 93 height 13
type input "********"
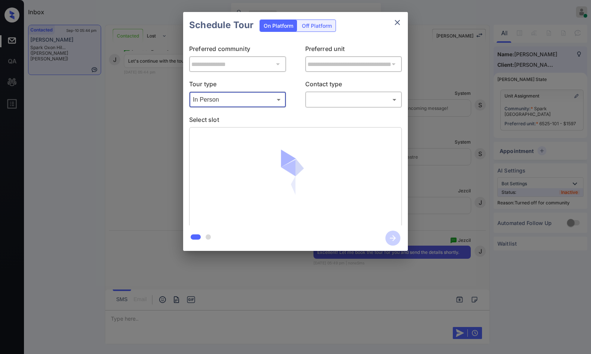
click at [327, 98] on body "Inbox Jezcil Usanastre Online Set yourself offline Set yourself on break Profil…" at bounding box center [295, 177] width 591 height 354
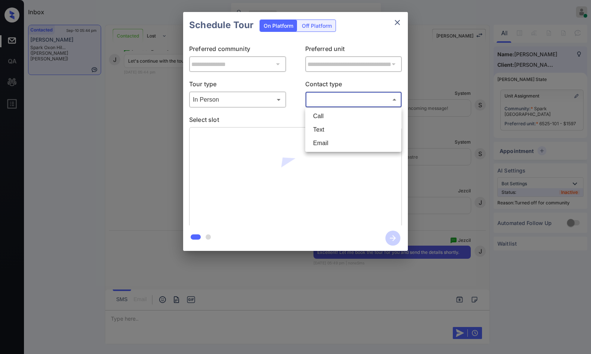
click at [332, 131] on li "Text" at bounding box center [353, 129] width 93 height 13
type input "****"
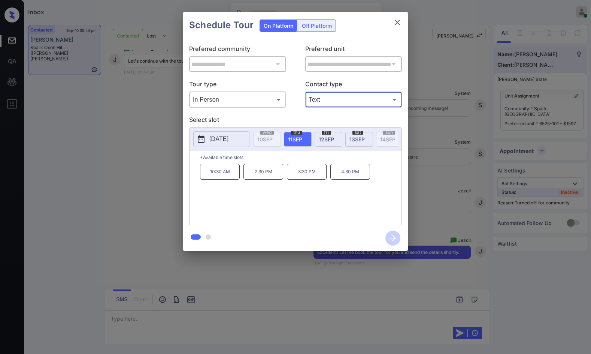
click at [355, 142] on span "[DATE]" at bounding box center [357, 139] width 15 height 6
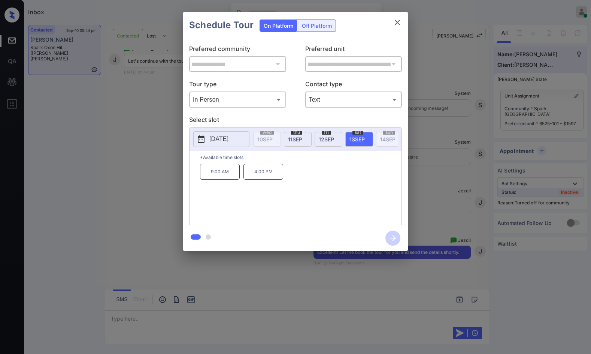
click at [273, 178] on p "4:00 PM" at bounding box center [264, 172] width 40 height 16
click at [393, 236] on icon "button" at bounding box center [393, 237] width 15 height 15
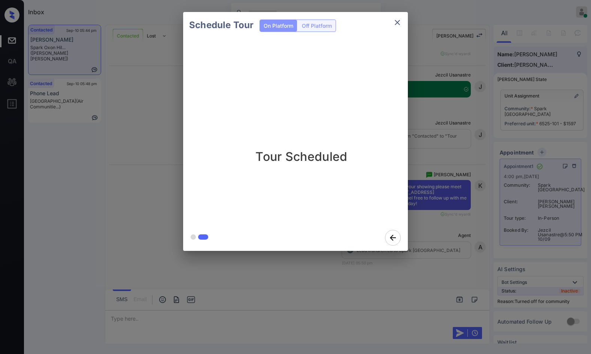
scroll to position [1720, 0]
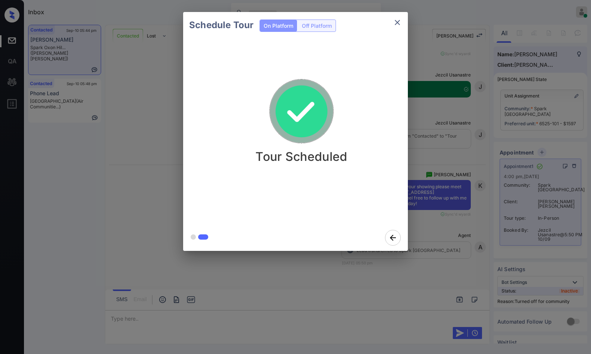
click at [100, 160] on div "Schedule Tour On Platform Off Platform Tour Scheduled" at bounding box center [295, 131] width 591 height 263
